Goal: Transaction & Acquisition: Purchase product/service

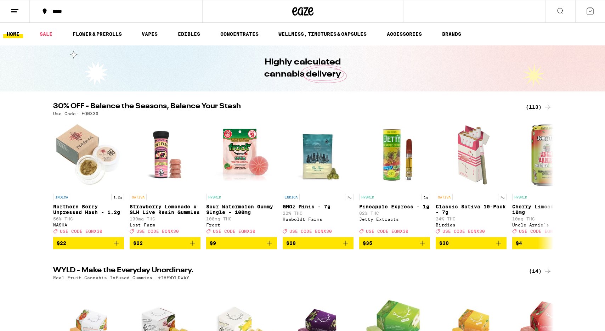
click at [562, 10] on icon at bounding box center [560, 11] width 8 height 8
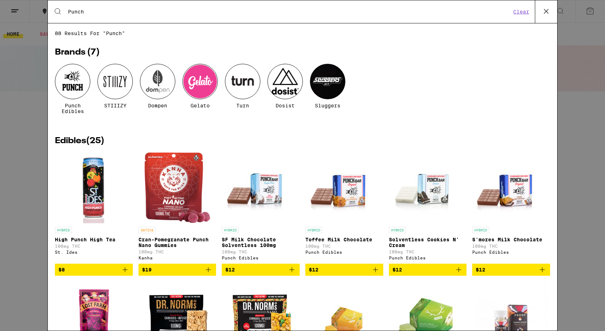
type input "Punch"
click at [77, 84] on div at bounding box center [72, 81] width 35 height 35
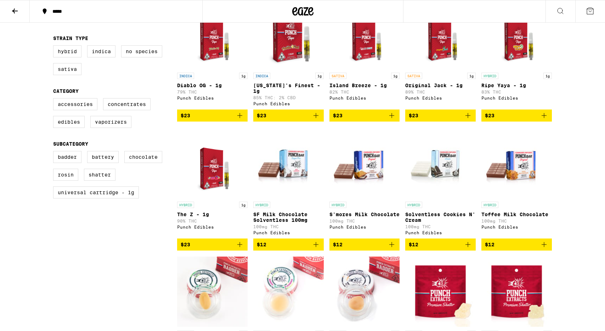
scroll to position [240, 0]
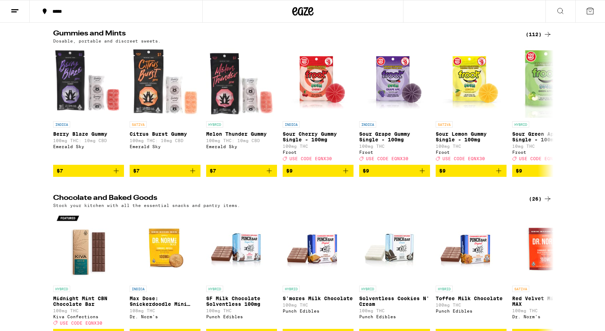
scroll to position [1834, 0]
